Goal: Browse casually: Explore the website without a specific task or goal

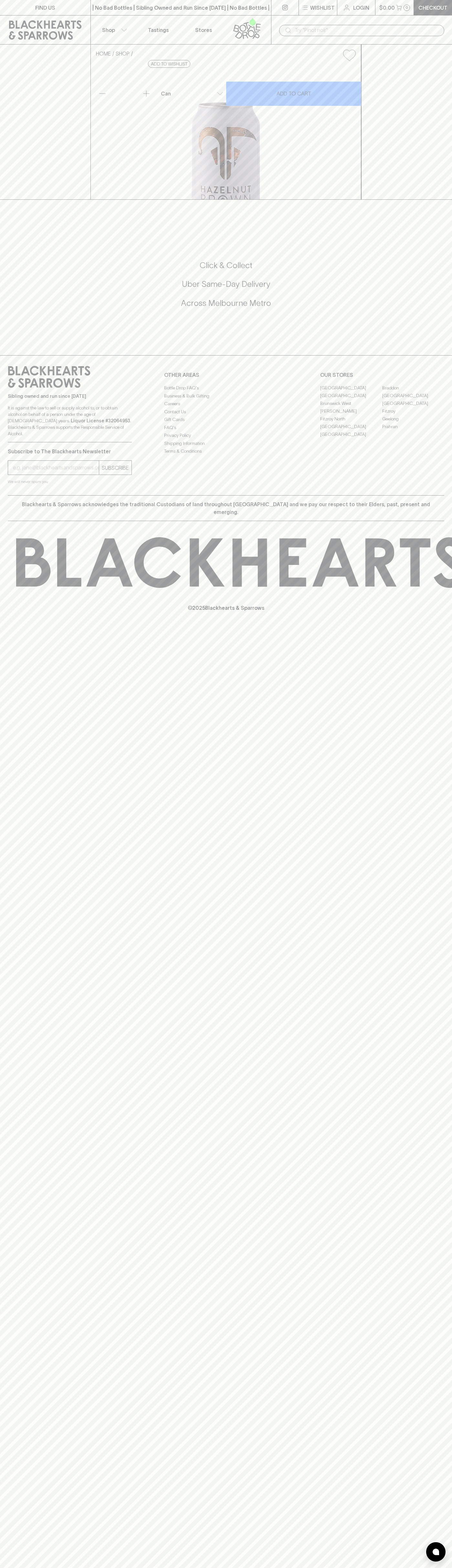
click at [386, 32] on input "text" at bounding box center [366, 30] width 144 height 10
click at [437, 200] on div "HOME SHOP Bad Shepherd Hazelnut Brown Ale $7.00 Add to wishlist 10% discount wh…" at bounding box center [226, 122] width 452 height 155
click at [431, 1567] on html "FIND US | No Bad Bottles | Sibling Owned and Run Since [DATE] | No Bad Bottles …" at bounding box center [226, 784] width 452 height 1568
click at [12, 628] on div "© 2025 Blackhearts & Sparrows" at bounding box center [226, 574] width 452 height 107
